Goal: Feedback & Contribution: Leave review/rating

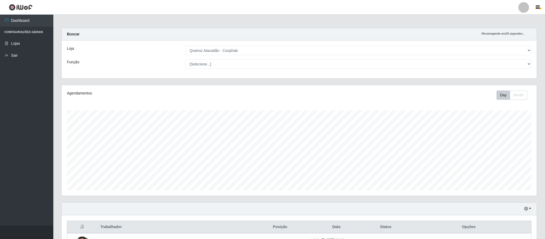
select select "463"
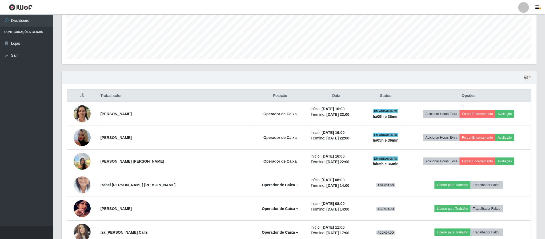
scroll to position [131, 0]
click at [526, 79] on icon "button" at bounding box center [526, 78] width 4 height 4
click at [502, 91] on button "Hoje" at bounding box center [510, 87] width 42 height 11
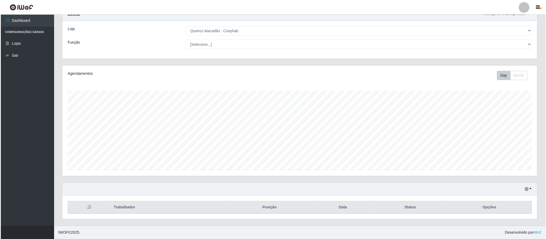
scroll to position [93, 0]
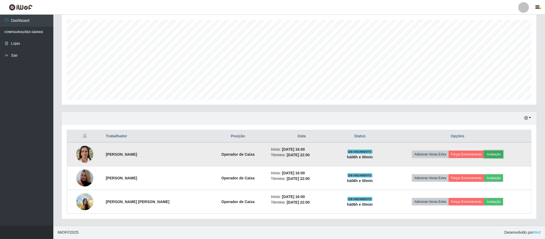
click at [497, 155] on button "Avaliação" at bounding box center [493, 154] width 19 height 7
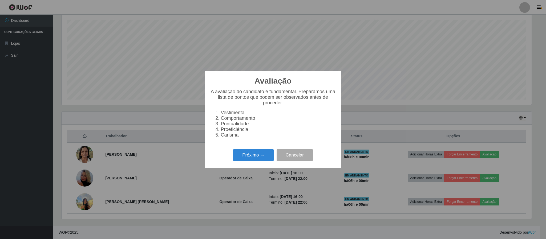
scroll to position [111, 470]
click at [246, 154] on button "Próximo →" at bounding box center [253, 155] width 41 height 13
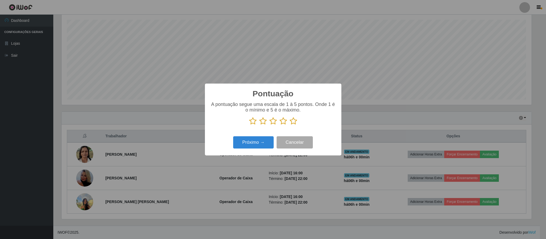
scroll to position [266425, 266066]
click at [294, 121] on icon at bounding box center [293, 121] width 7 height 8
click at [290, 125] on input "radio" at bounding box center [290, 125] width 0 height 0
click at [259, 143] on button "Próximo →" at bounding box center [253, 142] width 41 height 13
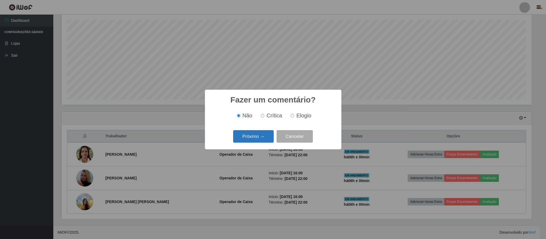
click at [254, 136] on button "Próximo →" at bounding box center [253, 136] width 41 height 13
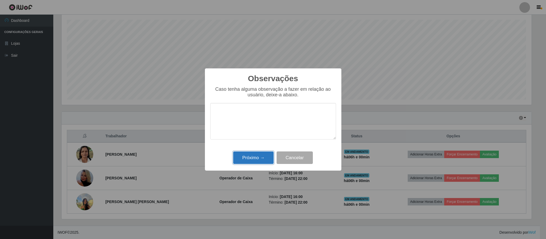
click at [252, 161] on button "Próximo →" at bounding box center [253, 158] width 41 height 13
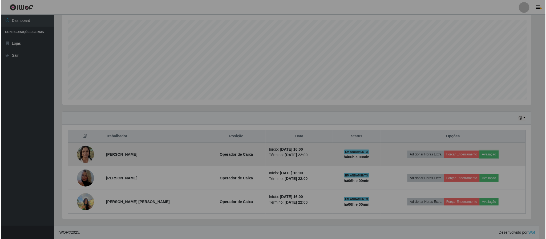
scroll to position [111, 474]
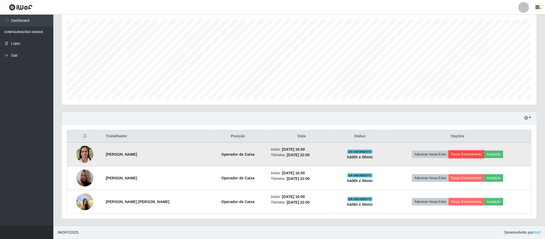
click at [465, 155] on button "Forçar Encerramento" at bounding box center [467, 154] width 36 height 7
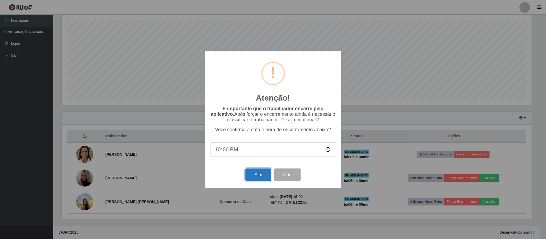
click at [262, 175] on button "Sim" at bounding box center [258, 175] width 26 height 13
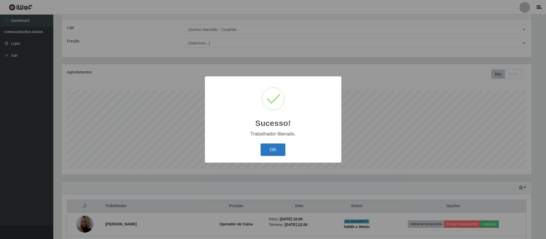
click at [269, 150] on button "OK" at bounding box center [273, 150] width 25 height 13
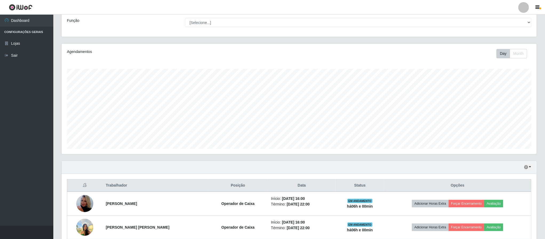
scroll to position [69, 0]
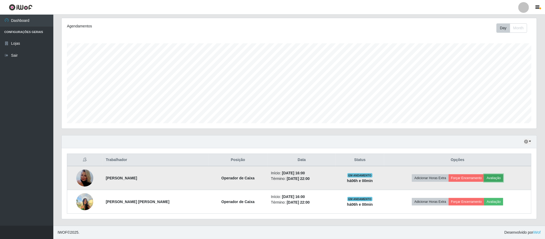
click at [493, 179] on button "Avaliação" at bounding box center [493, 178] width 19 height 7
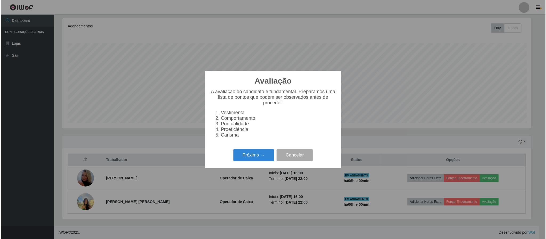
scroll to position [111, 470]
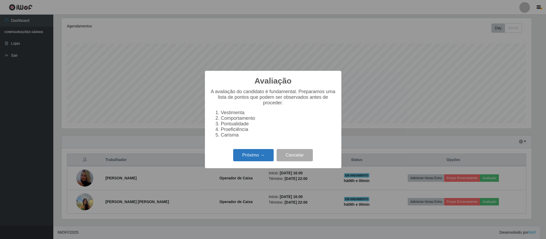
click at [245, 155] on button "Próximo →" at bounding box center [253, 155] width 41 height 13
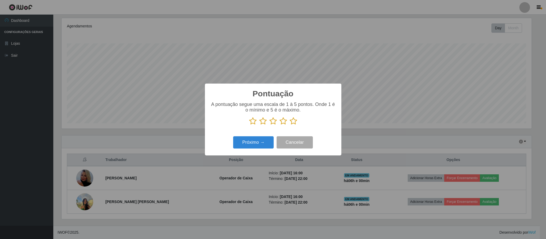
scroll to position [266425, 266066]
click at [292, 123] on icon at bounding box center [293, 121] width 7 height 8
click at [290, 125] on input "radio" at bounding box center [290, 125] width 0 height 0
click at [254, 145] on button "Próximo →" at bounding box center [253, 142] width 41 height 13
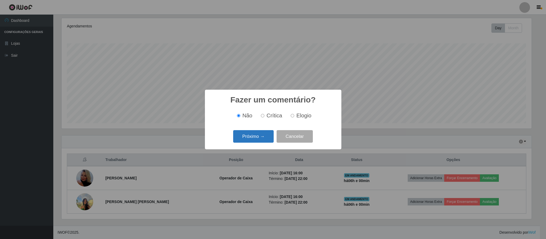
click at [253, 137] on button "Próximo →" at bounding box center [253, 136] width 41 height 13
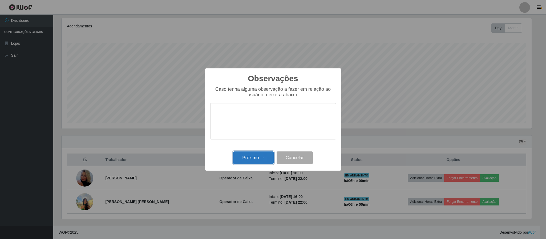
click at [246, 157] on button "Próximo →" at bounding box center [253, 158] width 41 height 13
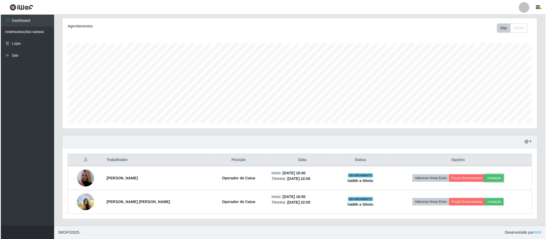
scroll to position [111, 474]
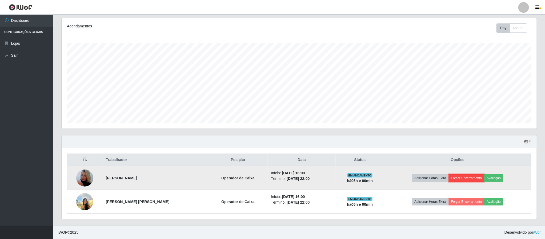
click at [462, 177] on button "Forçar Encerramento" at bounding box center [467, 178] width 36 height 7
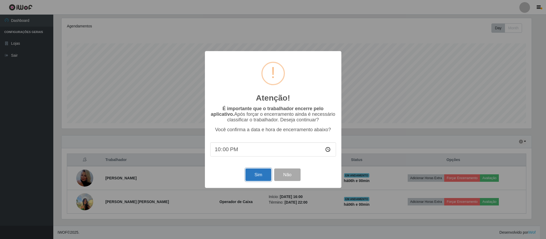
click at [254, 174] on button "Sim" at bounding box center [258, 175] width 26 height 13
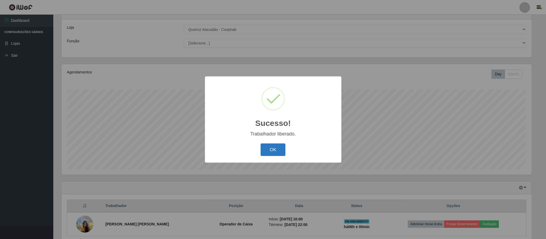
click at [278, 148] on button "OK" at bounding box center [273, 150] width 25 height 13
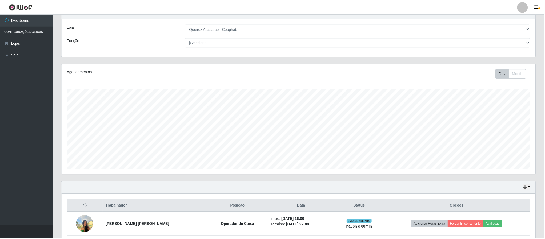
scroll to position [0, 0]
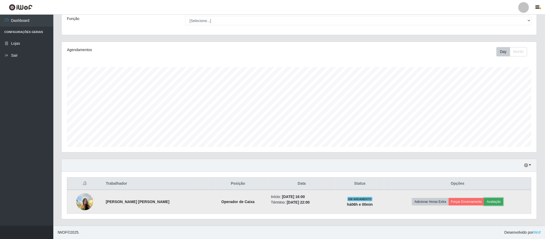
click at [495, 203] on button "Avaliação" at bounding box center [493, 201] width 19 height 7
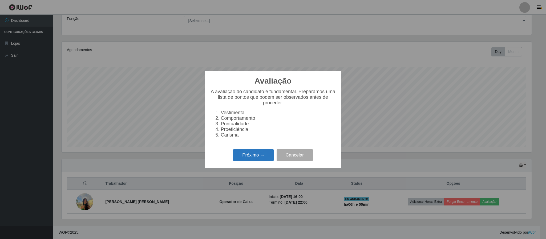
click at [247, 156] on button "Próximo →" at bounding box center [253, 155] width 41 height 13
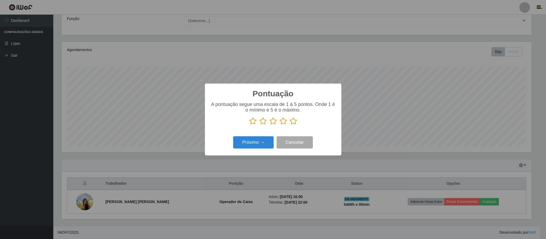
drag, startPoint x: 292, startPoint y: 123, endPoint x: 292, endPoint y: 119, distance: 3.7
click at [292, 119] on icon at bounding box center [293, 121] width 7 height 8
click at [290, 125] on input "radio" at bounding box center [290, 125] width 0 height 0
click at [257, 142] on button "Próximo →" at bounding box center [253, 142] width 41 height 13
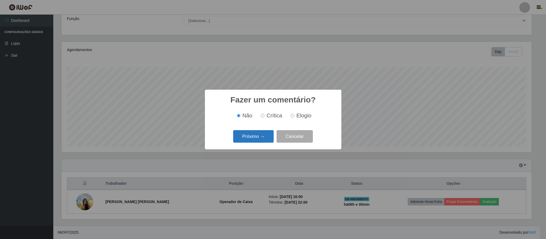
click at [249, 135] on button "Próximo →" at bounding box center [253, 136] width 41 height 13
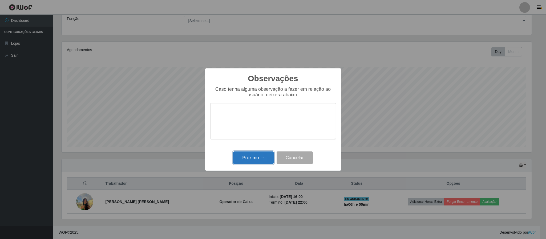
click at [248, 155] on button "Próximo →" at bounding box center [253, 158] width 41 height 13
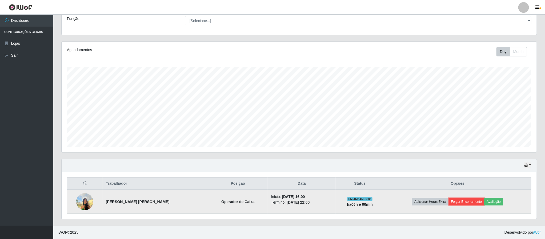
click at [466, 202] on button "Forçar Encerramento" at bounding box center [467, 201] width 36 height 7
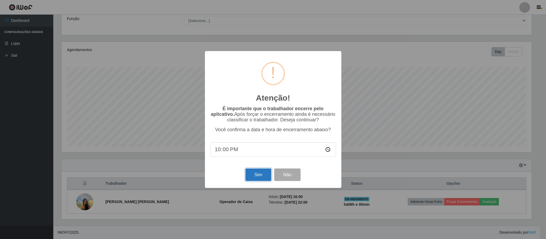
click at [259, 175] on button "Sim" at bounding box center [258, 175] width 26 height 13
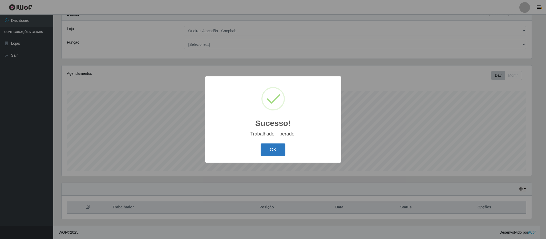
click at [270, 148] on button "OK" at bounding box center [273, 150] width 25 height 13
